Goal: Navigation & Orientation: Find specific page/section

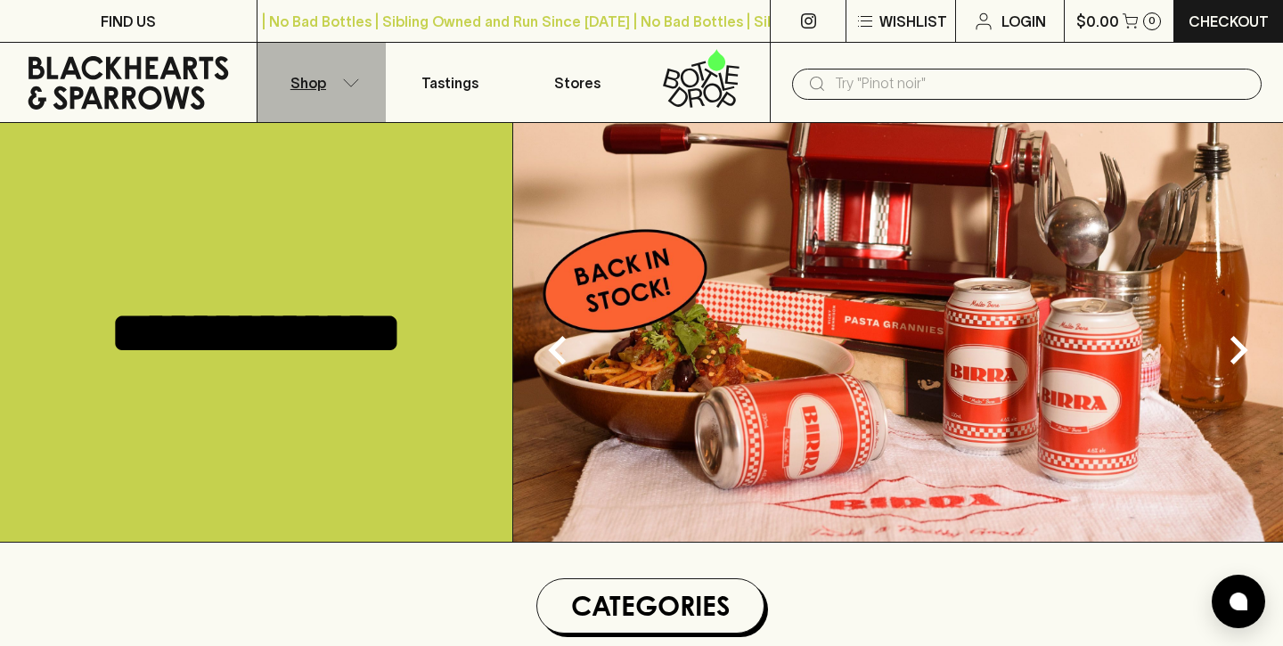
click at [345, 84] on icon "button" at bounding box center [351, 82] width 18 height 9
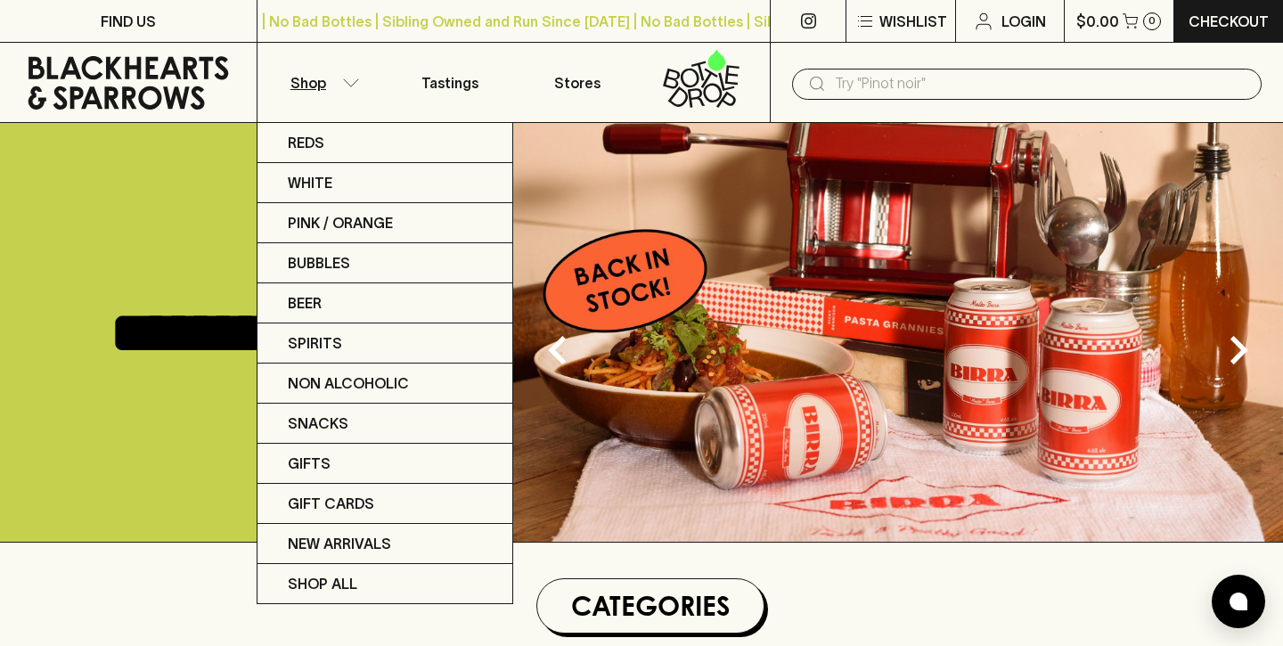
click at [347, 85] on div at bounding box center [641, 323] width 1283 height 646
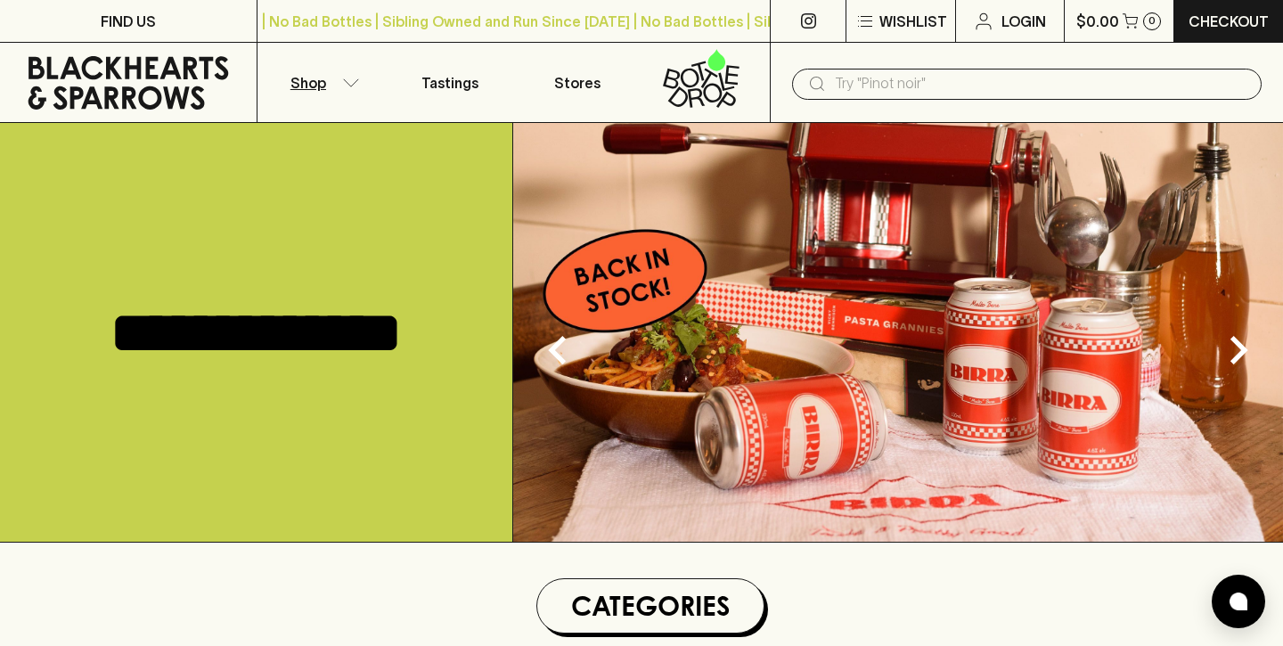
click at [348, 85] on icon "button" at bounding box center [351, 82] width 18 height 9
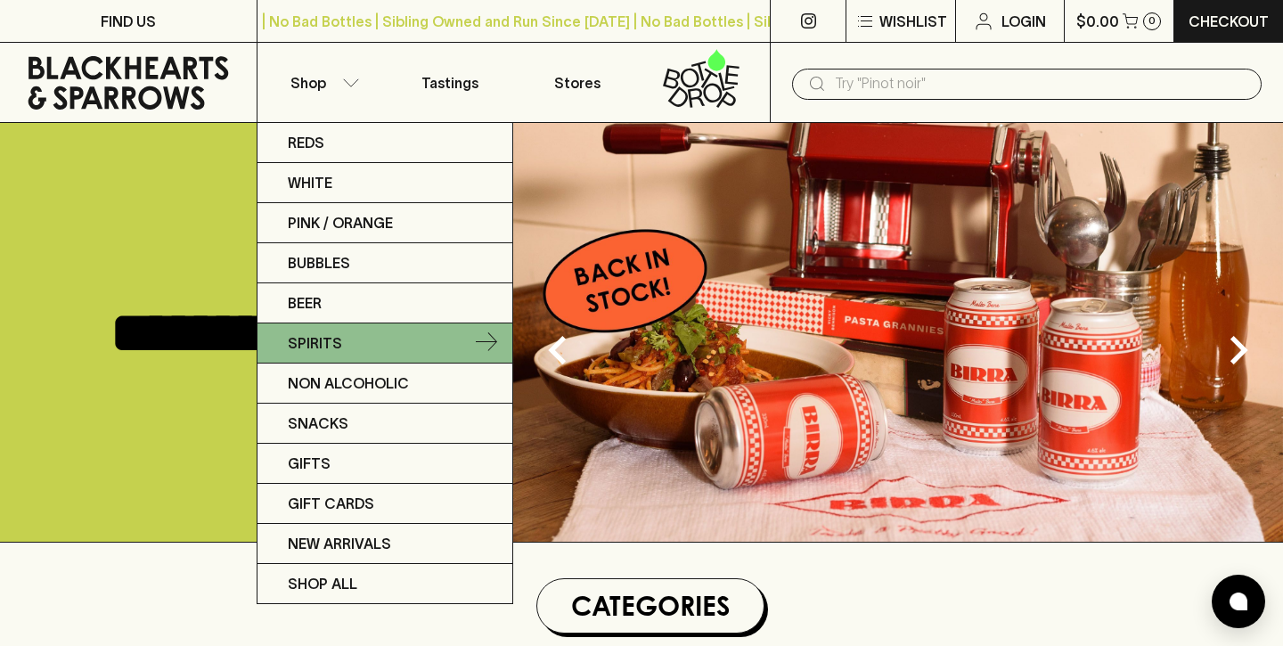
click at [340, 337] on link "Spirits" at bounding box center [385, 344] width 255 height 40
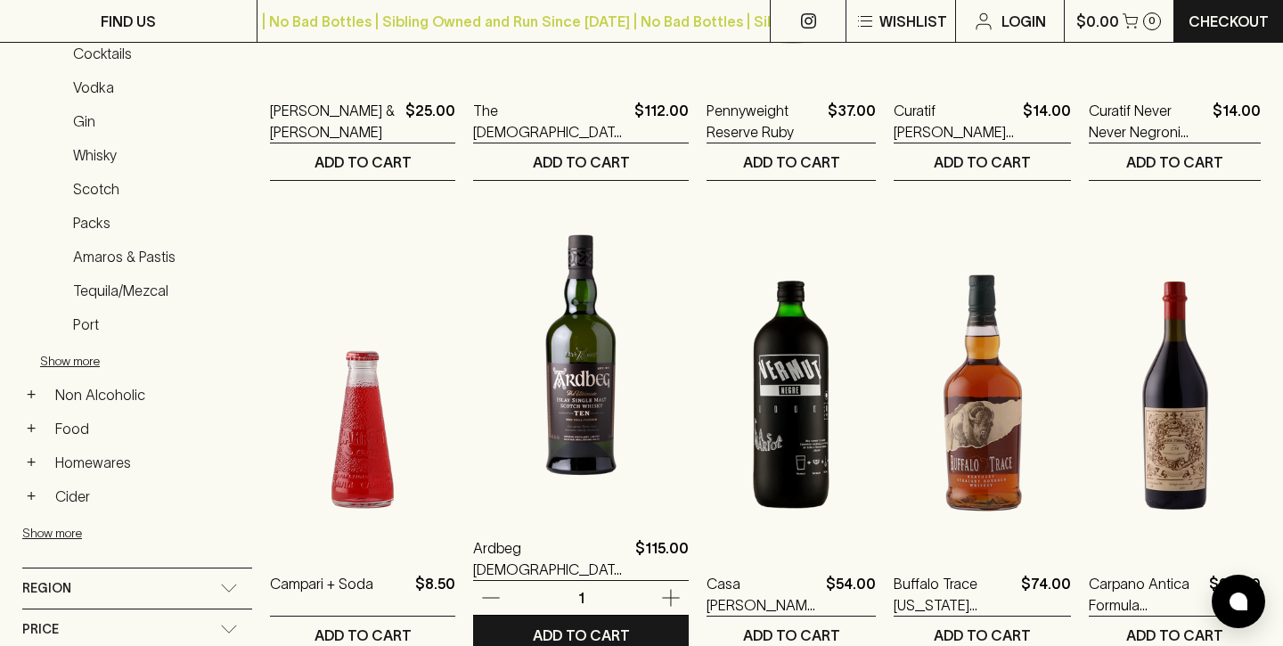
scroll to position [599, 0]
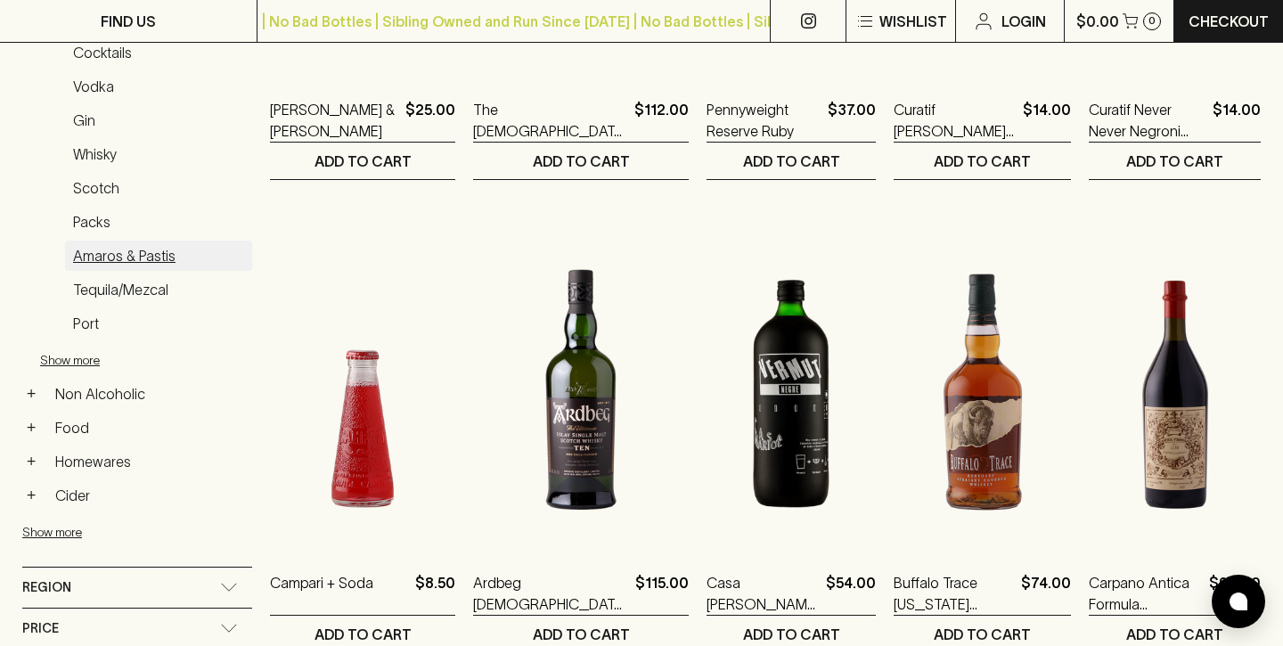
click at [143, 258] on link "Amaros & Pastis" at bounding box center [158, 256] width 187 height 30
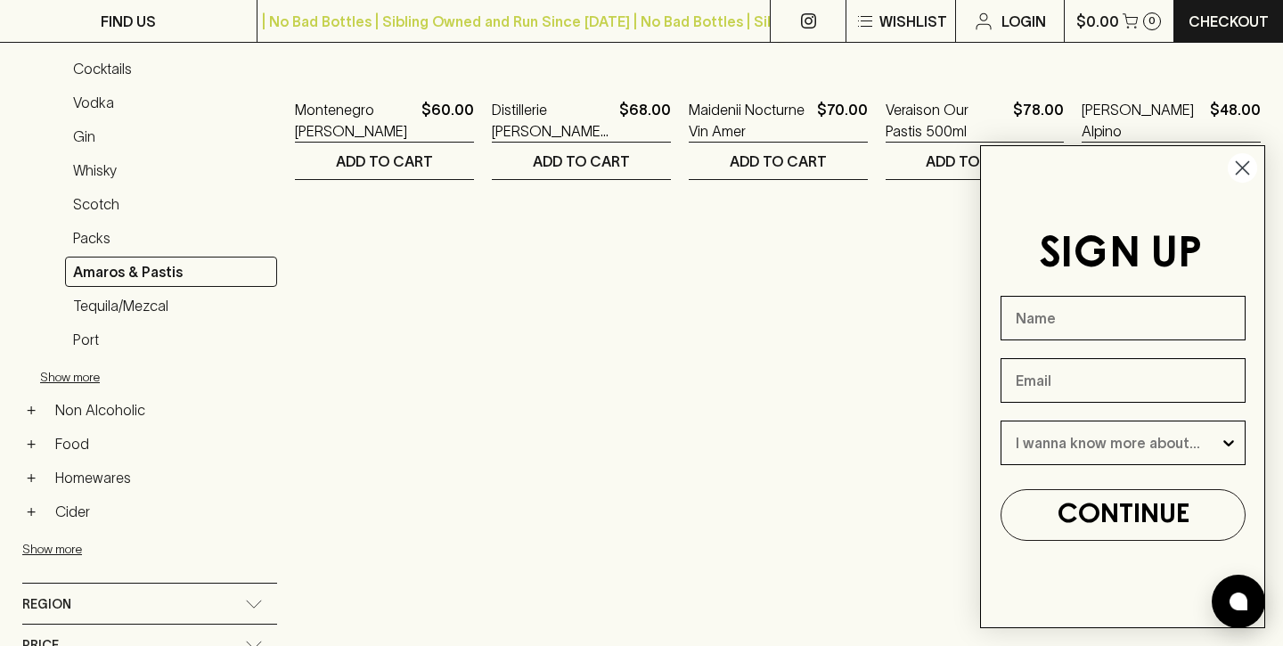
click at [1239, 168] on circle "Close dialog" at bounding box center [1242, 167] width 29 height 29
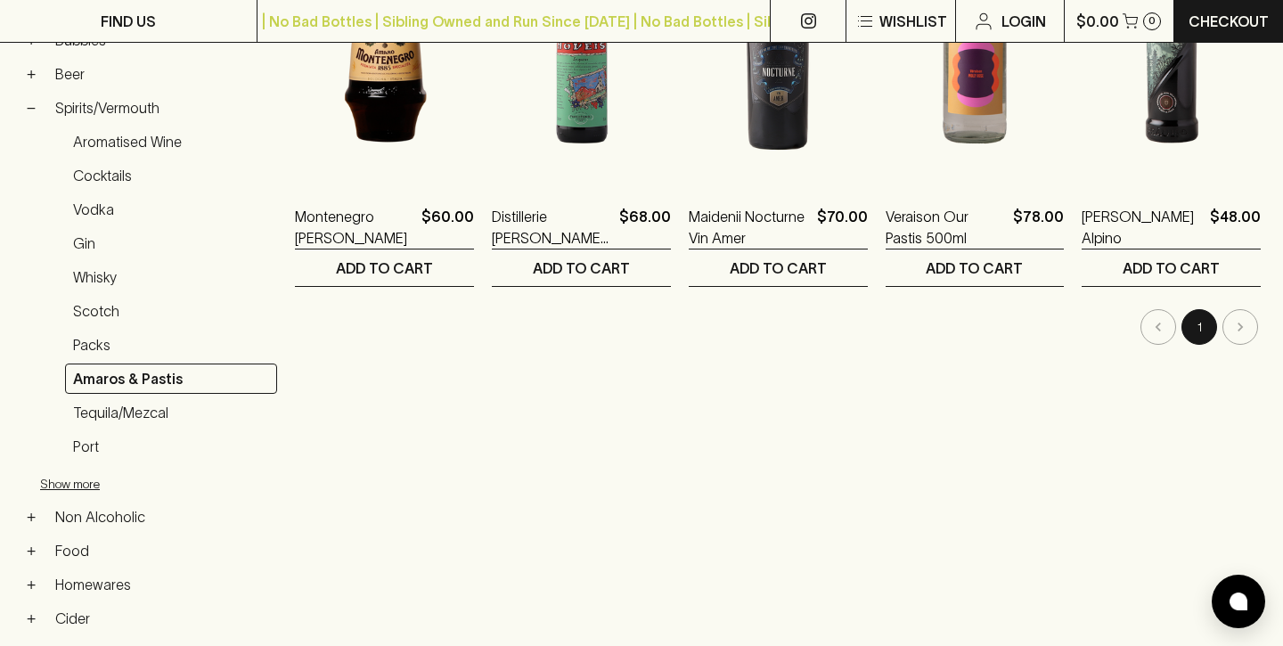
scroll to position [379, 0]
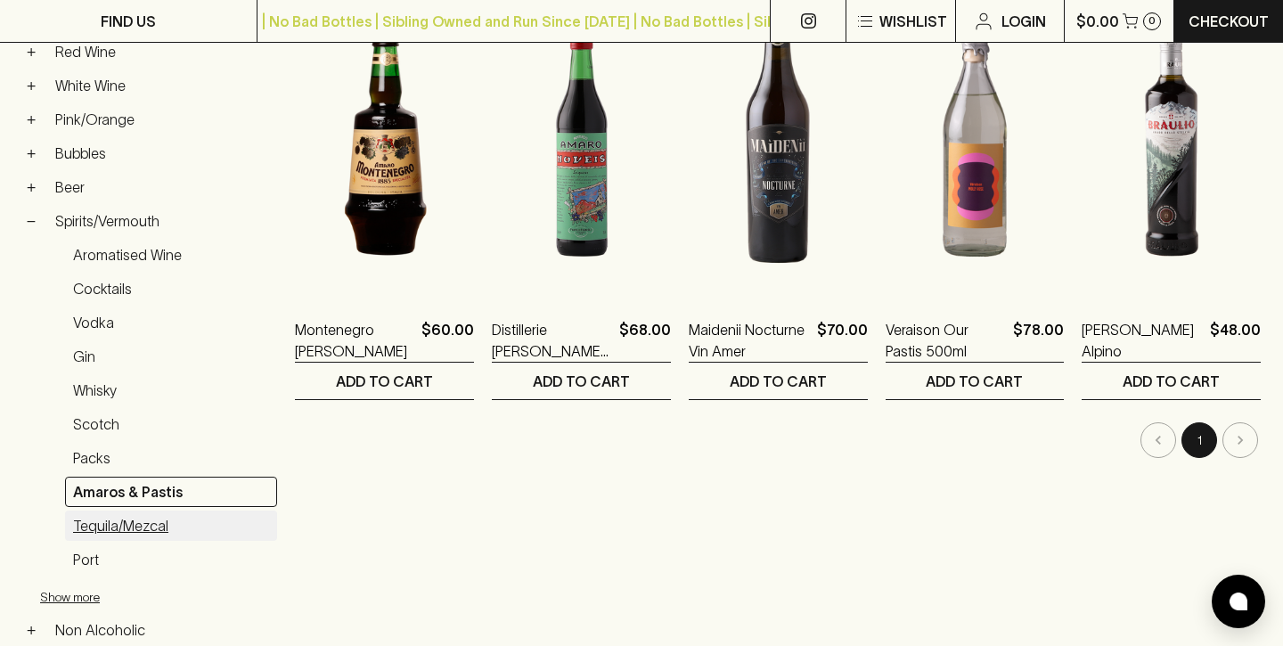
click at [156, 523] on link "Tequila/Mezcal" at bounding box center [171, 526] width 212 height 30
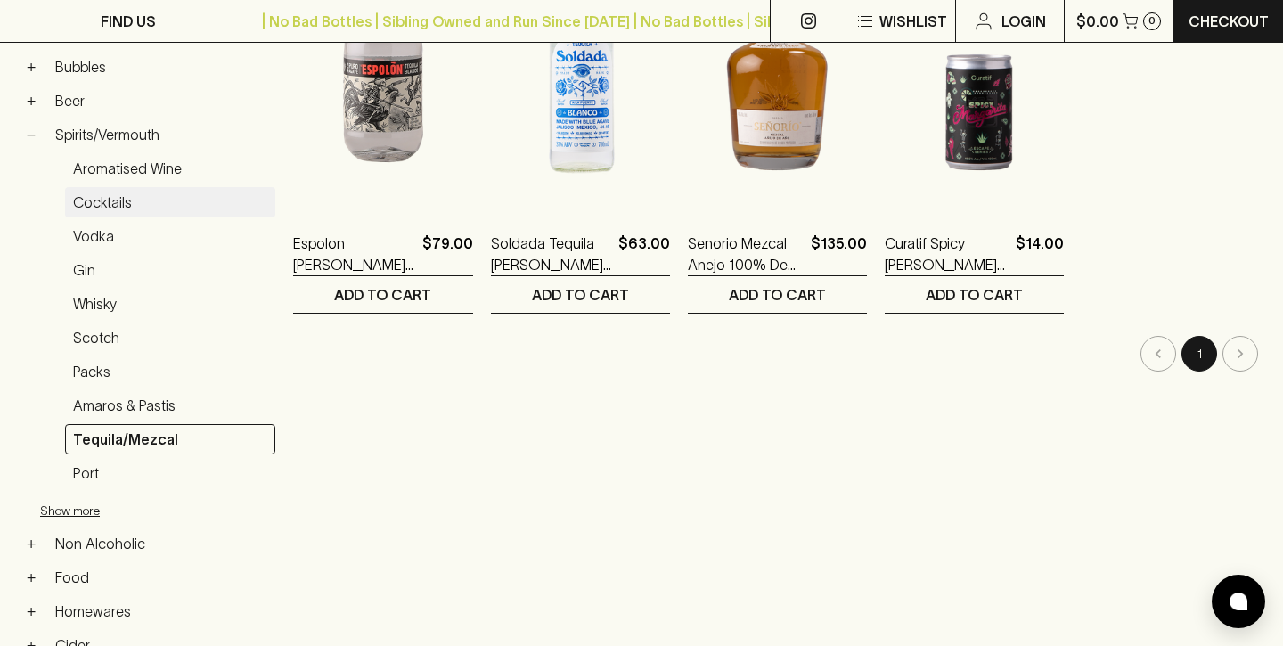
scroll to position [466, 0]
click at [97, 205] on link "Cocktails" at bounding box center [170, 201] width 210 height 30
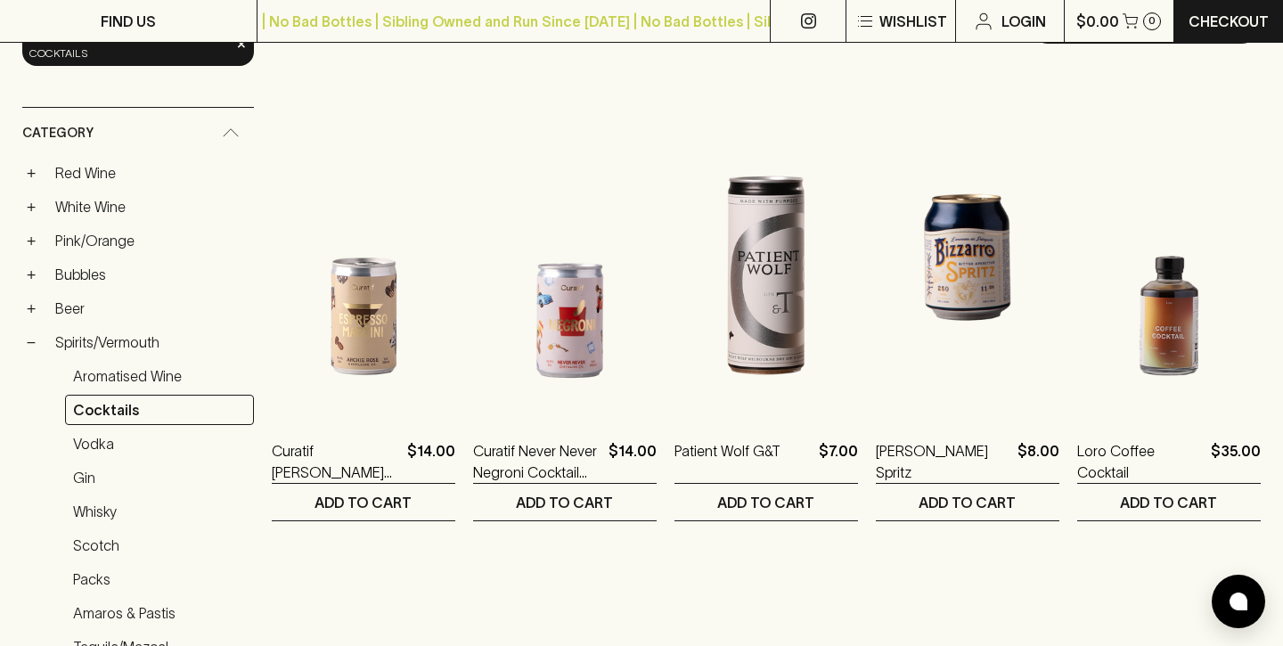
scroll to position [258, 0]
click at [159, 371] on link "Aromatised Wine" at bounding box center [159, 375] width 189 height 30
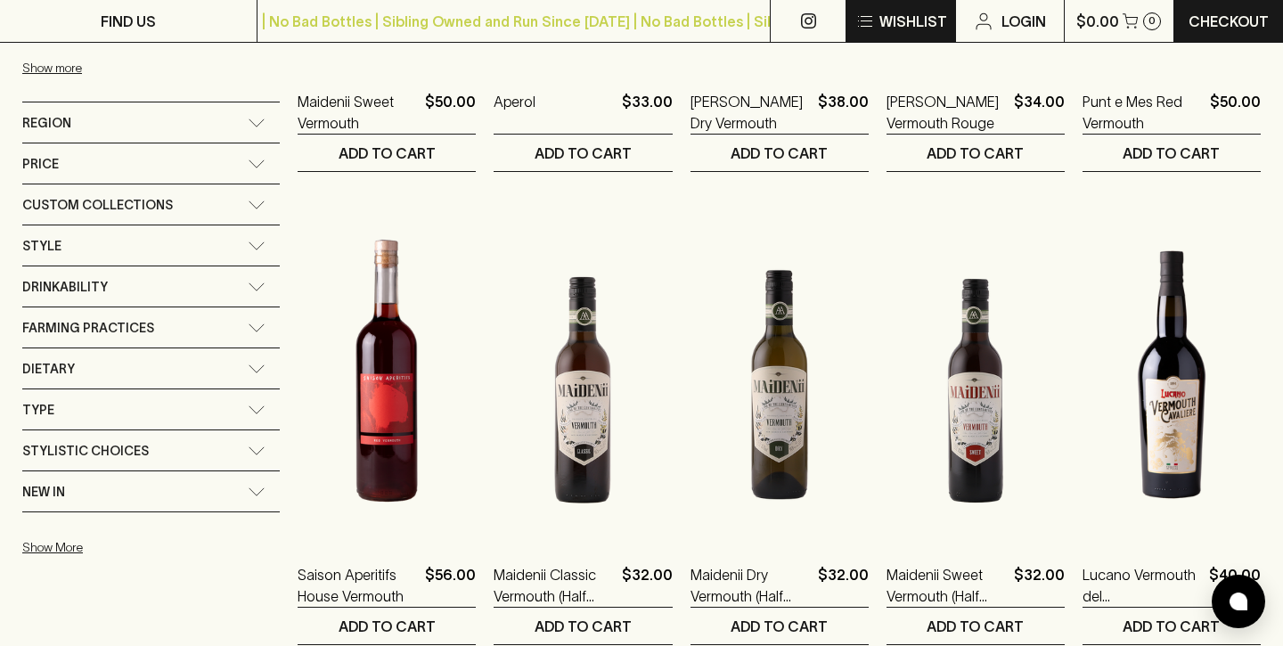
scroll to position [875, 0]
